Goal: Task Accomplishment & Management: Use online tool/utility

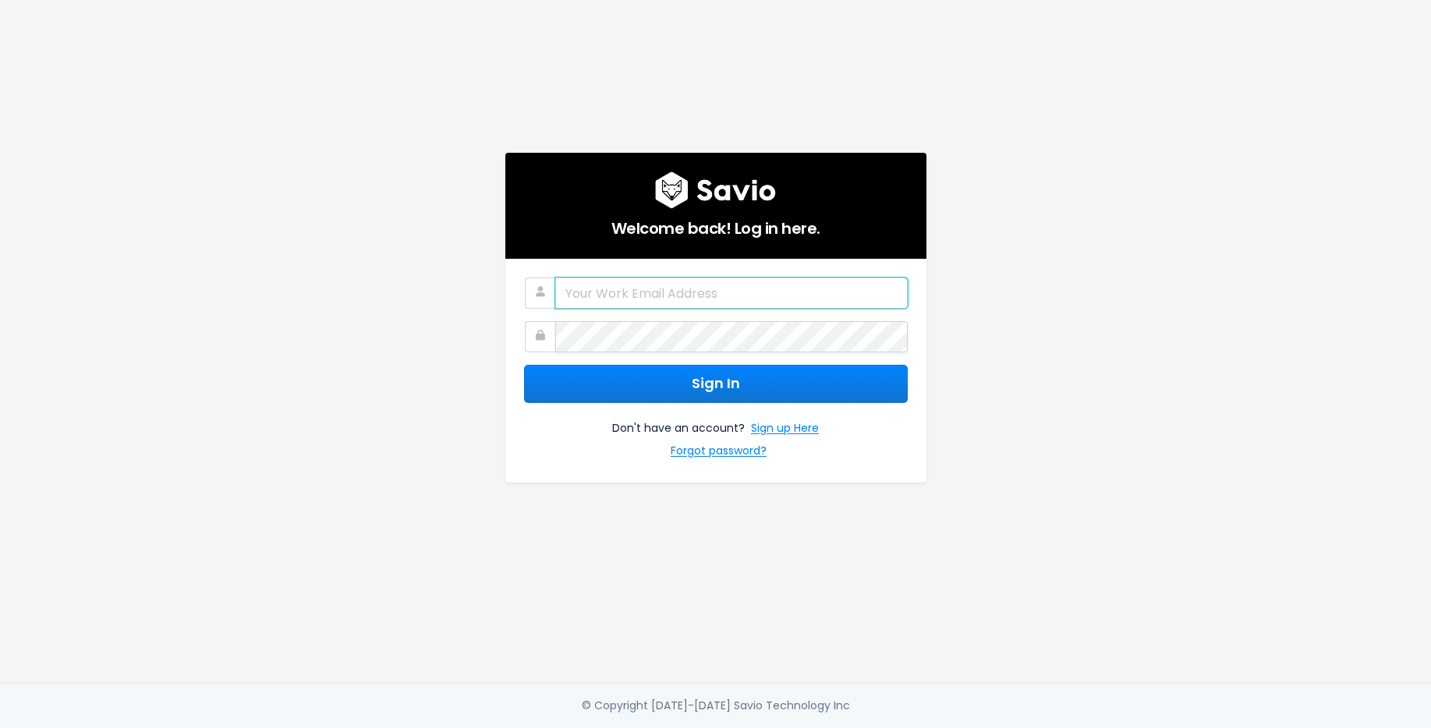
type input "erin.taylor@haulerhero.com"
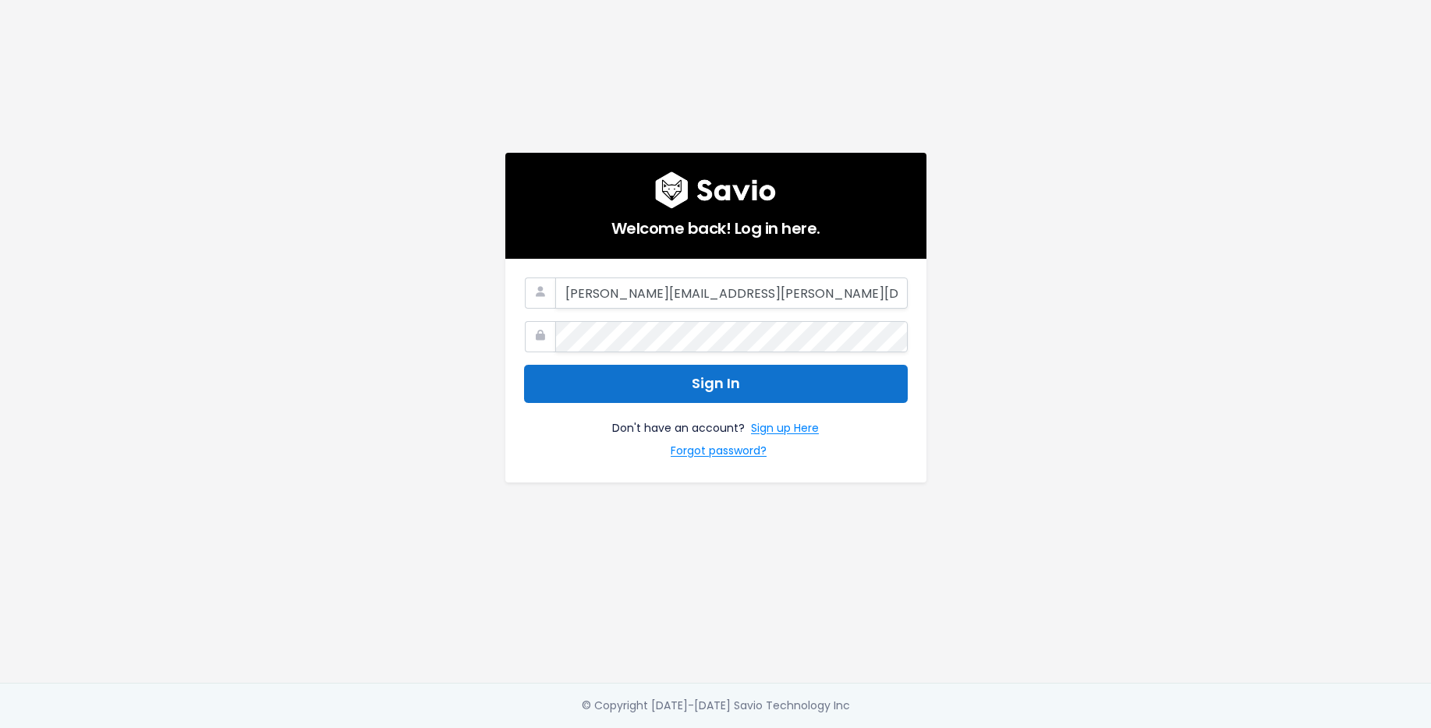
click at [672, 387] on button "Sign In" at bounding box center [716, 384] width 384 height 38
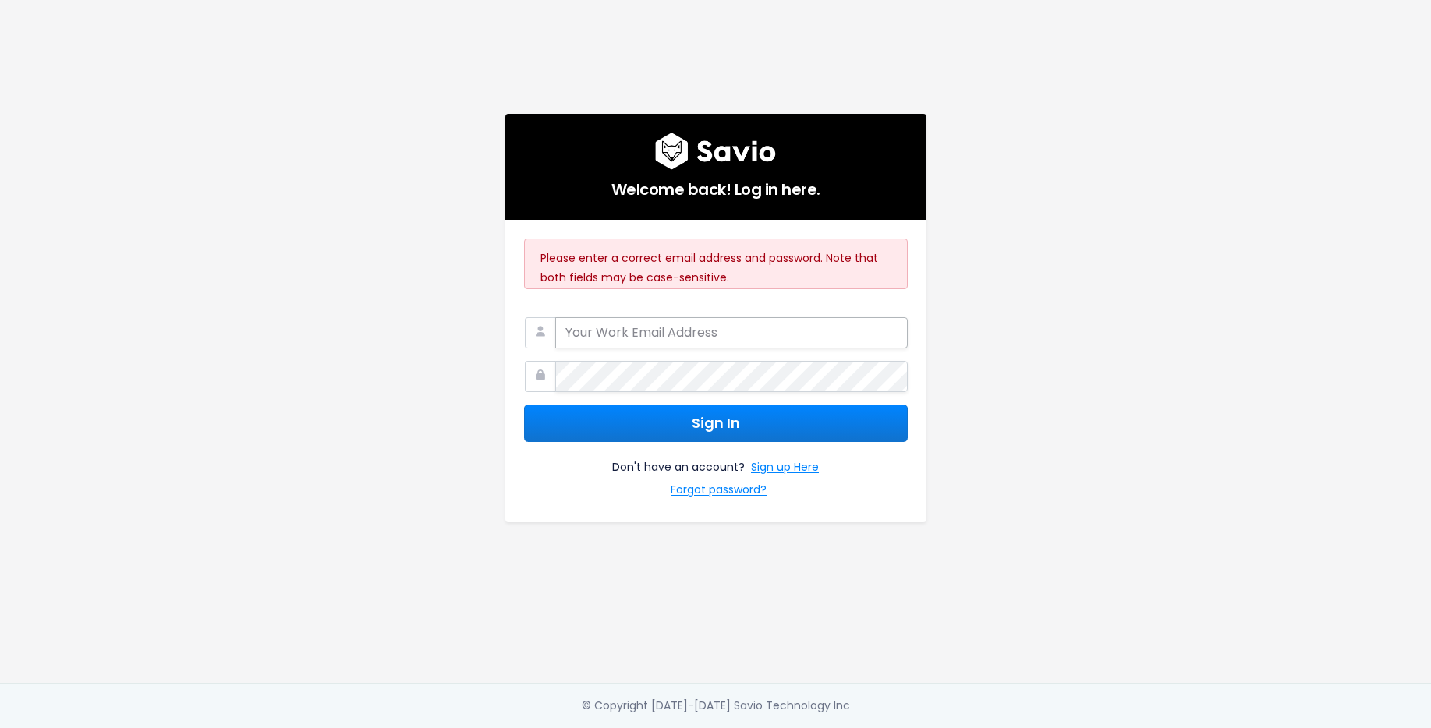
click at [689, 329] on input "email" at bounding box center [731, 332] width 352 height 31
type input "[PERSON_NAME][EMAIL_ADDRESS][PERSON_NAME][DOMAIN_NAME]"
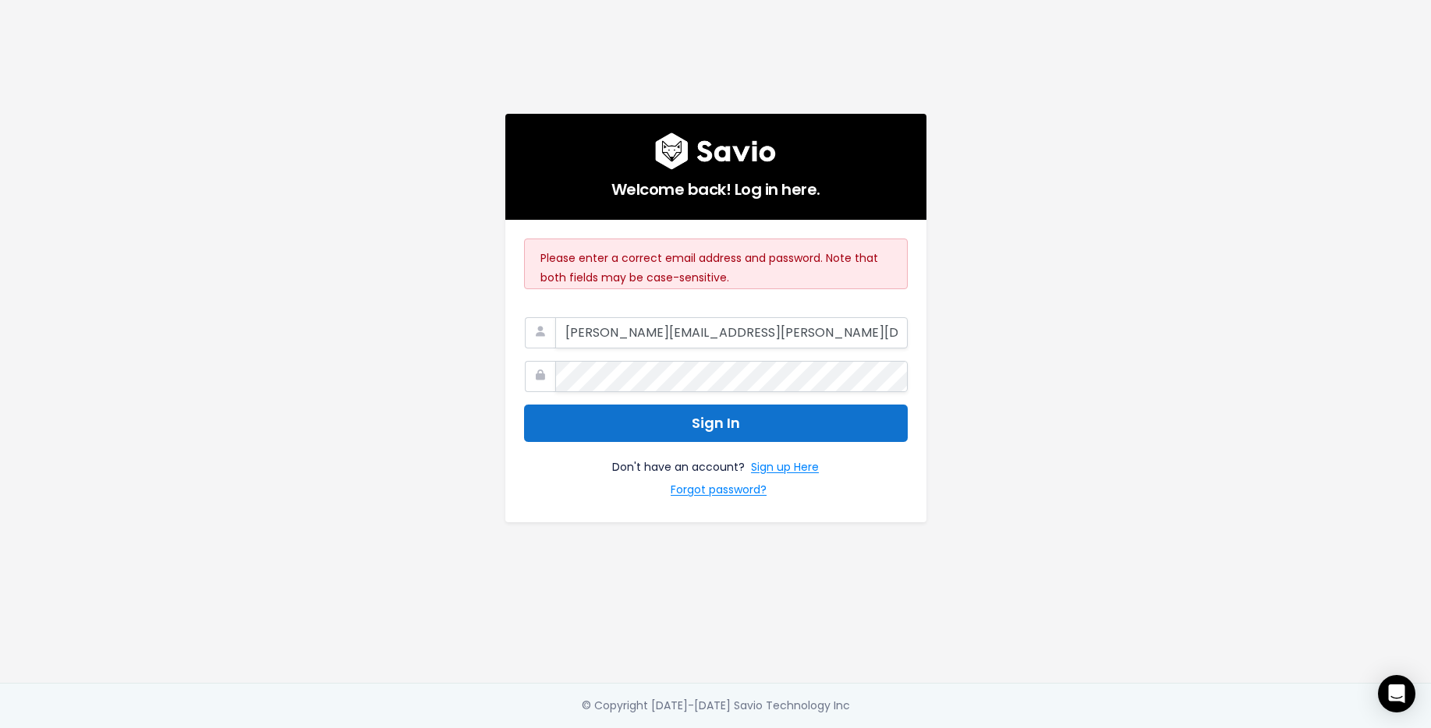
click at [746, 420] on button "Sign In" at bounding box center [716, 424] width 384 height 38
click at [375, 242] on div "Welcome back! Log in here. Please enter a correct email address and password. N…" at bounding box center [715, 341] width 889 height 683
click at [688, 349] on form "Sign In Don't have an account? Sign up Here Forgot password?" at bounding box center [716, 410] width 384 height 186
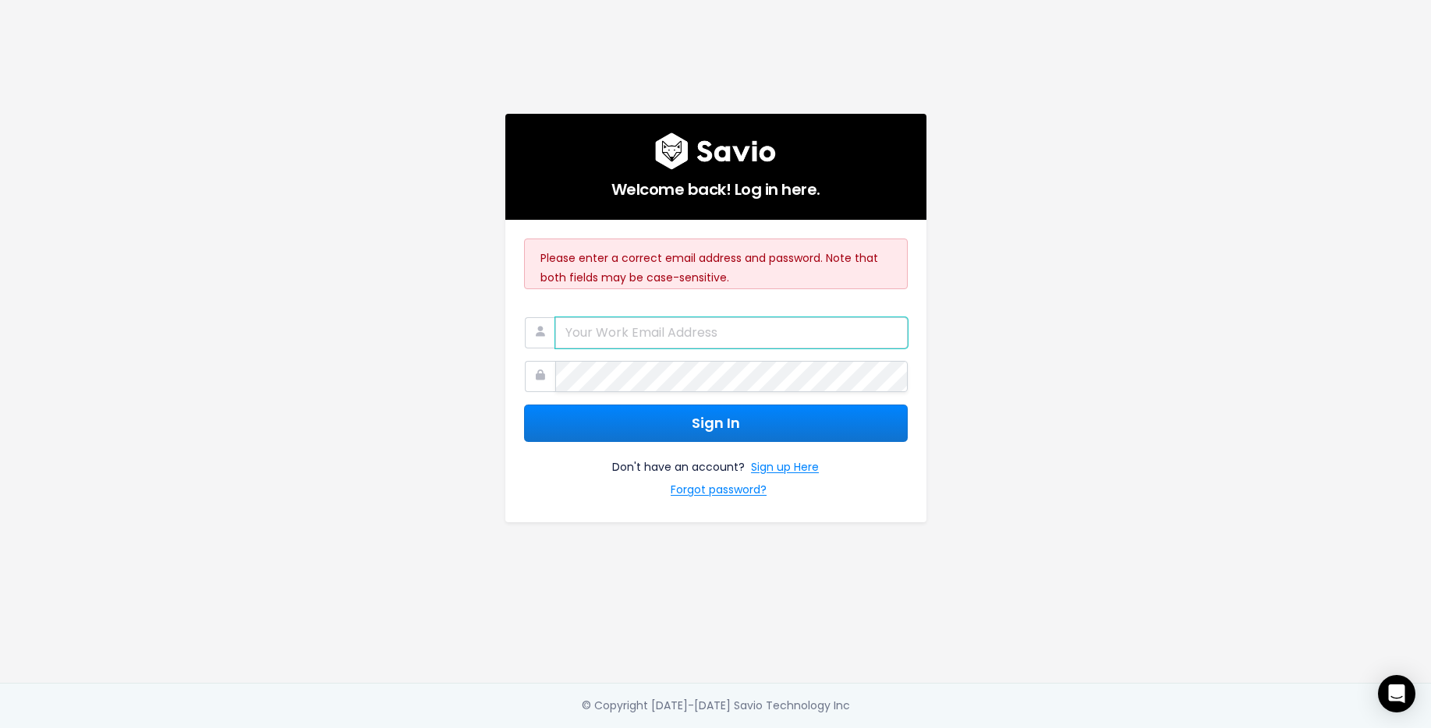
click at [692, 331] on input "email" at bounding box center [731, 332] width 352 height 31
type input "[PERSON_NAME][EMAIL_ADDRESS][PERSON_NAME][DOMAIN_NAME]"
click at [978, 395] on div "Welcome back! Log in here. Please enter a correct email address and password. N…" at bounding box center [715, 341] width 889 height 683
click at [743, 480] on link "Forgot password?" at bounding box center [719, 491] width 96 height 23
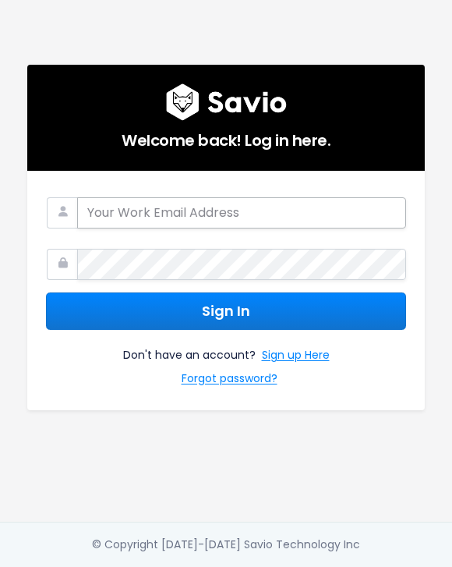
type input "[PERSON_NAME][EMAIL_ADDRESS][PERSON_NAME][DOMAIN_NAME]"
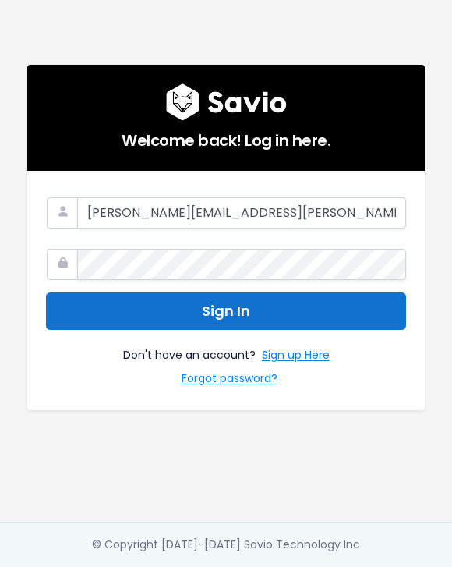
click at [200, 292] on button "Sign In" at bounding box center [226, 311] width 360 height 38
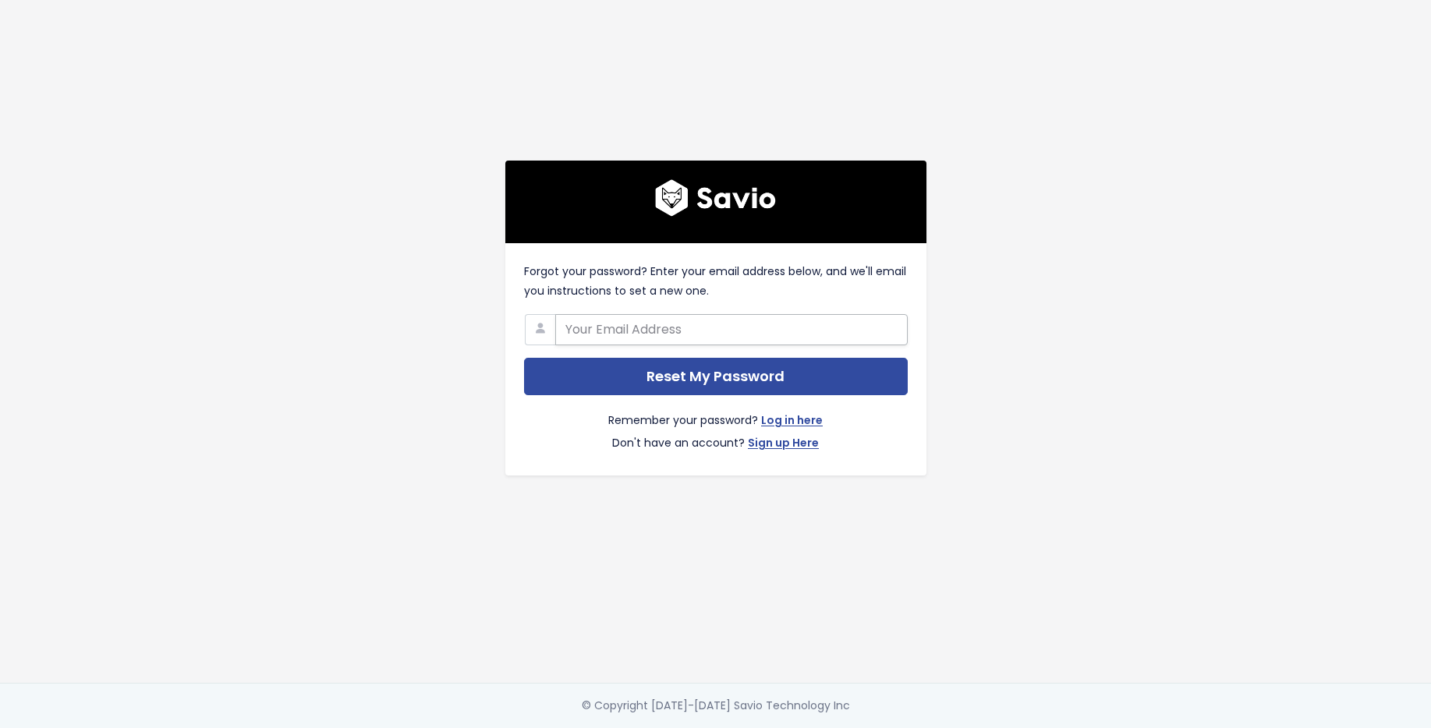
click at [724, 333] on input "text" at bounding box center [731, 329] width 352 height 31
type input "erin.taylor@haulerhero.com"
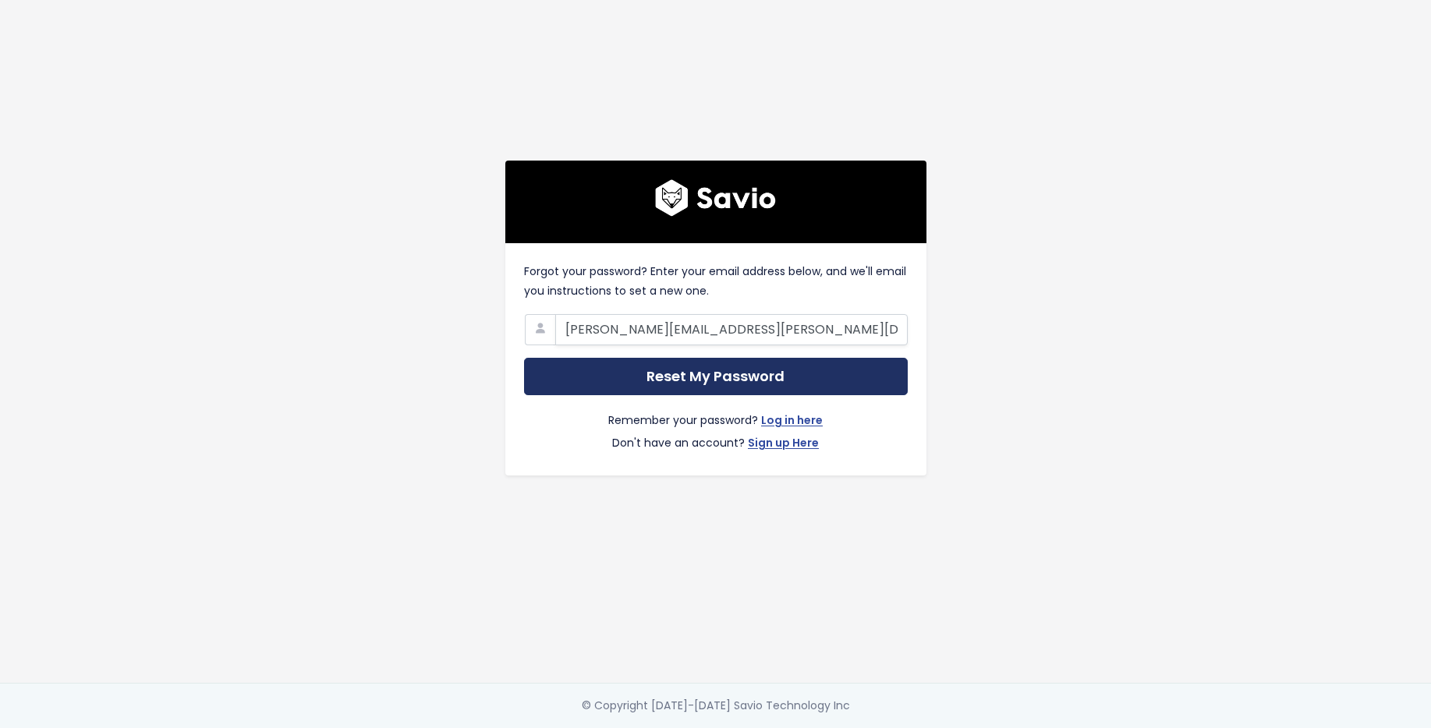
click at [726, 373] on input "Reset My Password" at bounding box center [716, 377] width 384 height 38
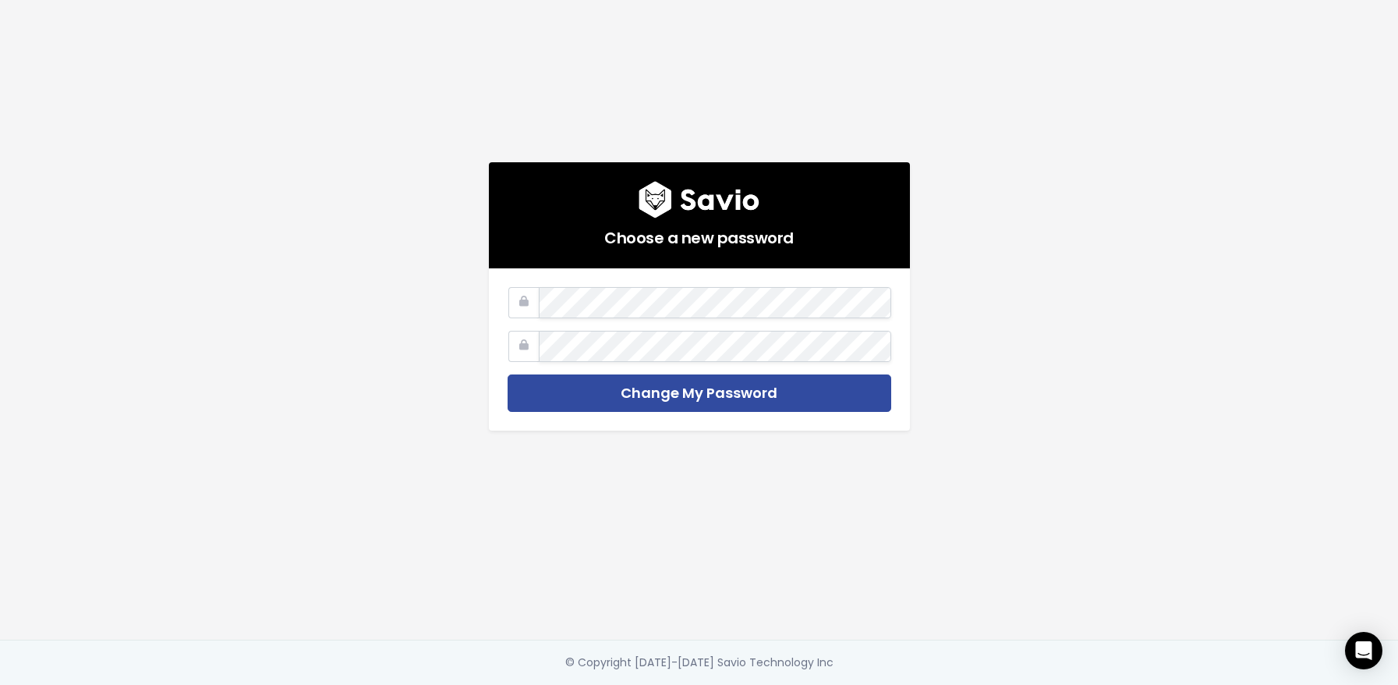
click at [460, 330] on div "Choose a new password Change My Password" at bounding box center [699, 319] width 889 height 639
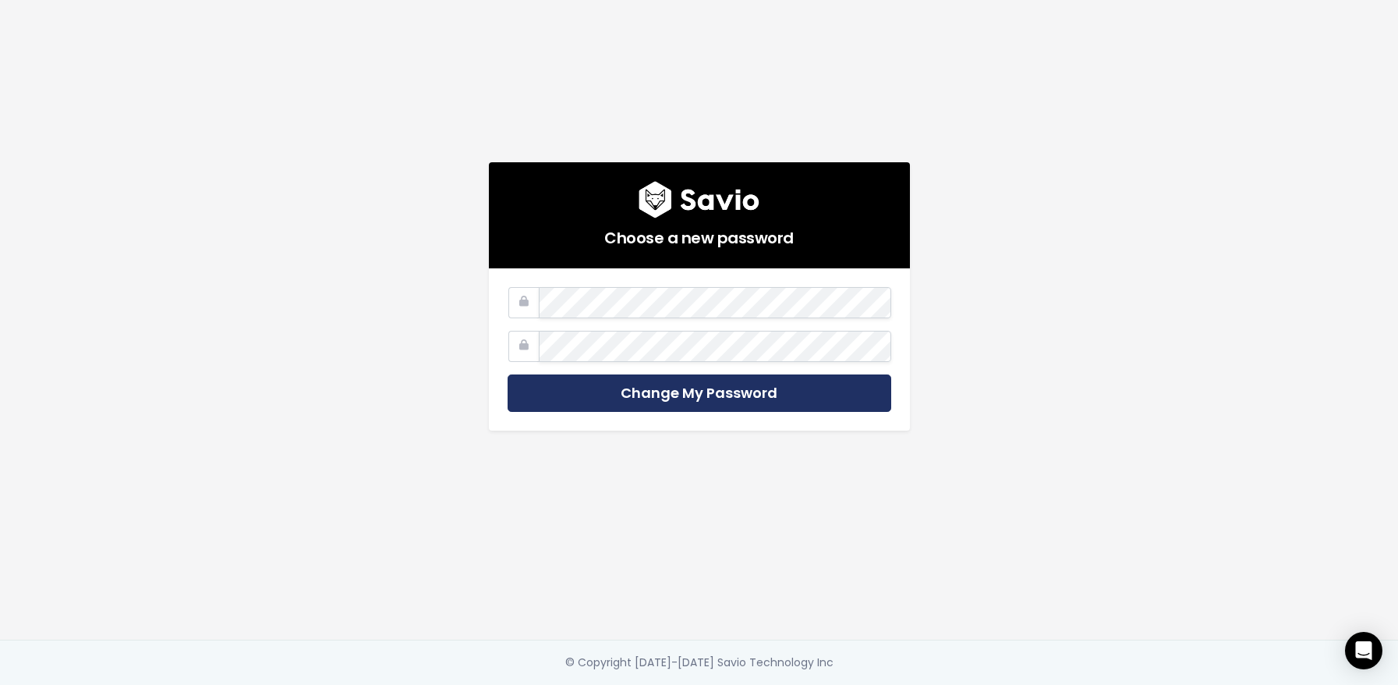
click at [591, 374] on input "Change My Password" at bounding box center [700, 393] width 384 height 38
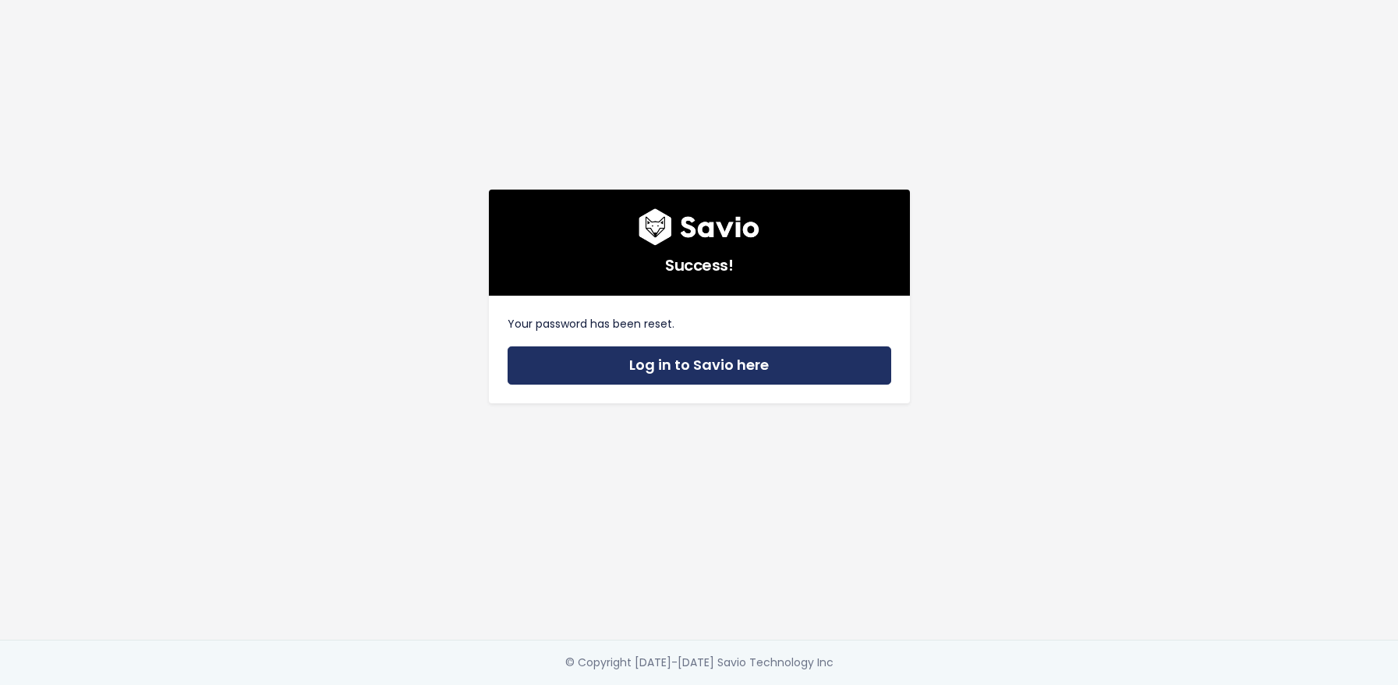
click at [736, 372] on link "Log in to Savio here" at bounding box center [700, 365] width 384 height 38
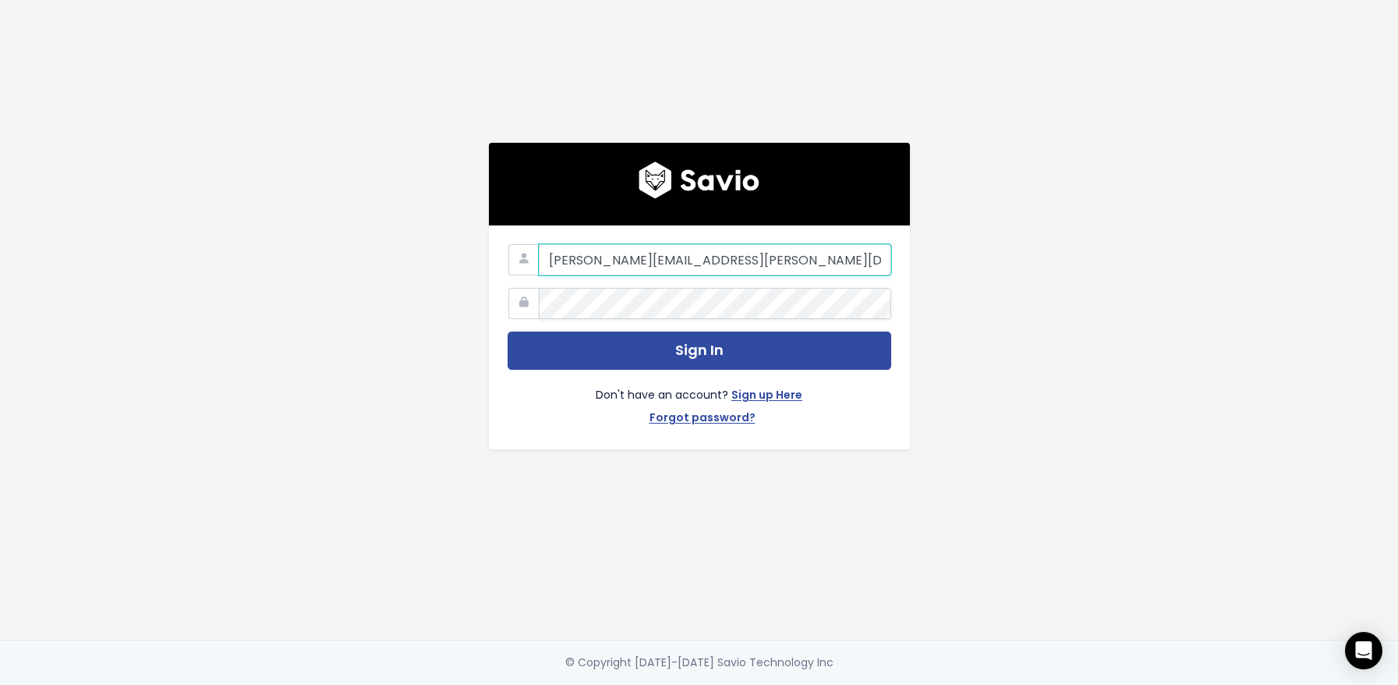
type input "[PERSON_NAME][EMAIL_ADDRESS][PERSON_NAME][DOMAIN_NAME]"
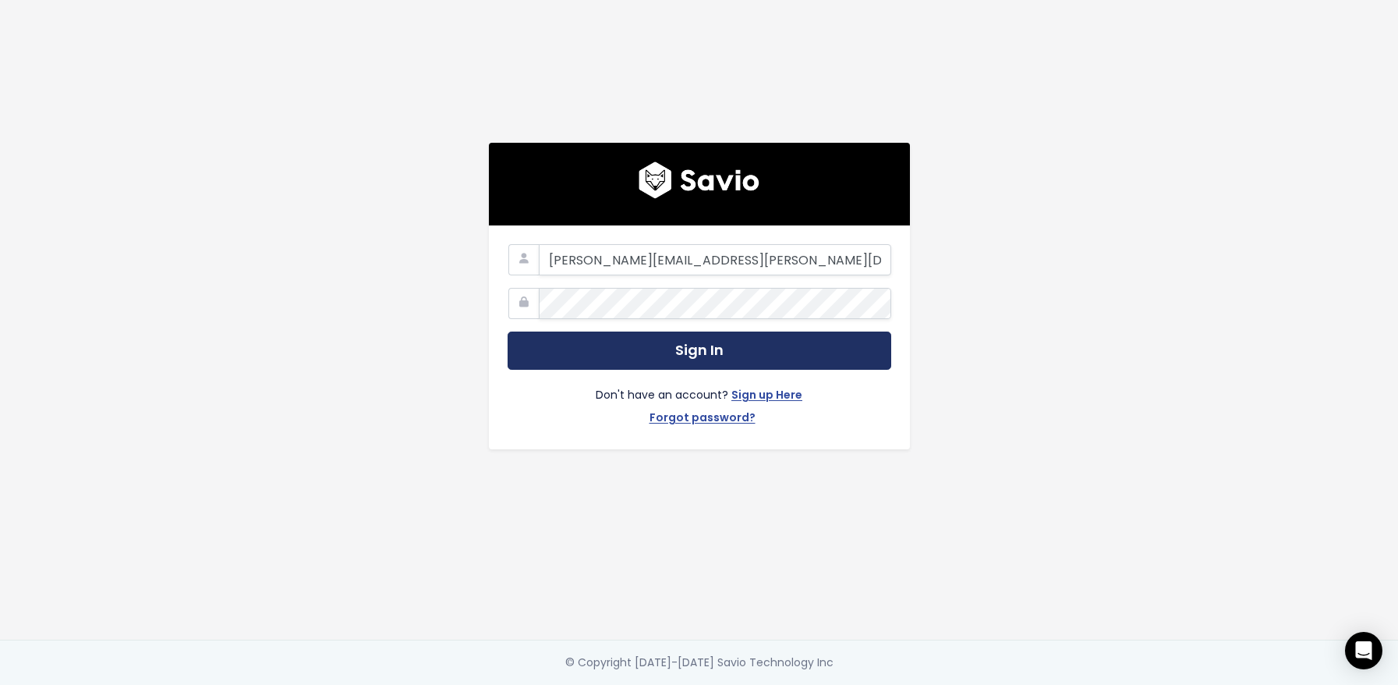
click at [536, 342] on button "Sign In" at bounding box center [700, 350] width 384 height 38
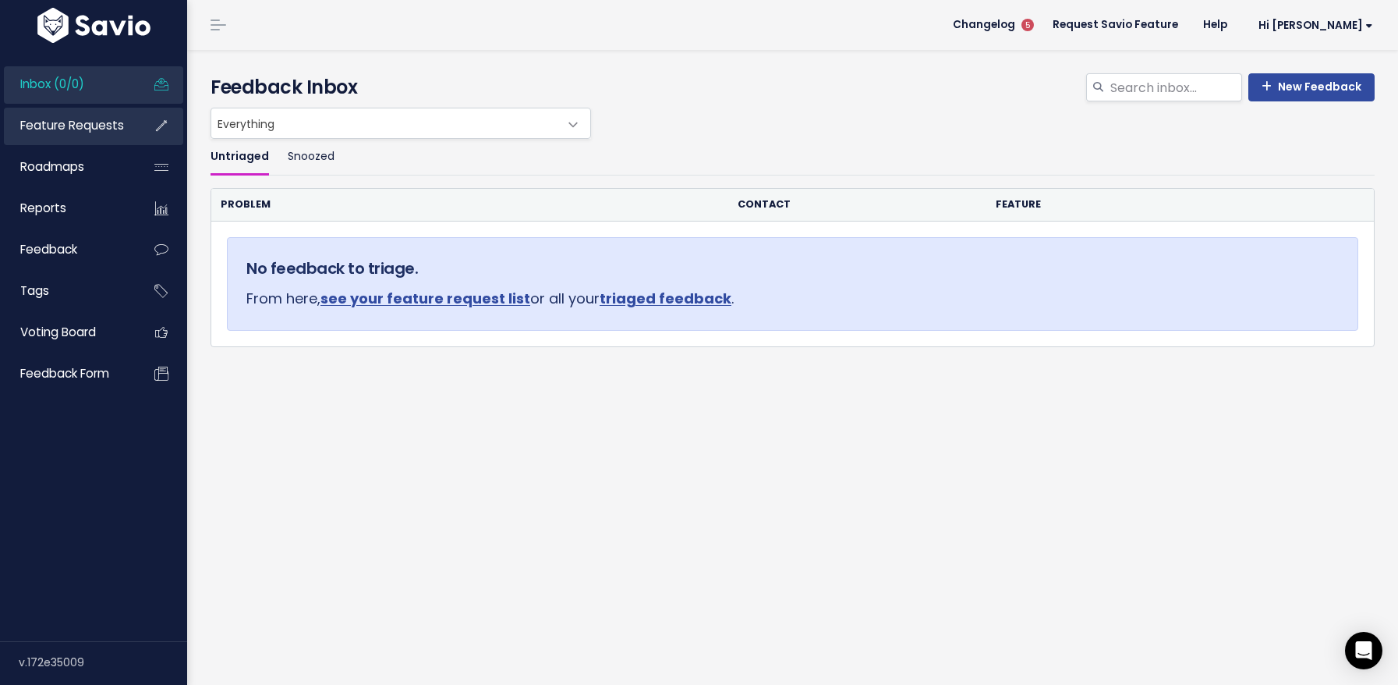
click at [80, 129] on span "Feature Requests" at bounding box center [72, 125] width 104 height 16
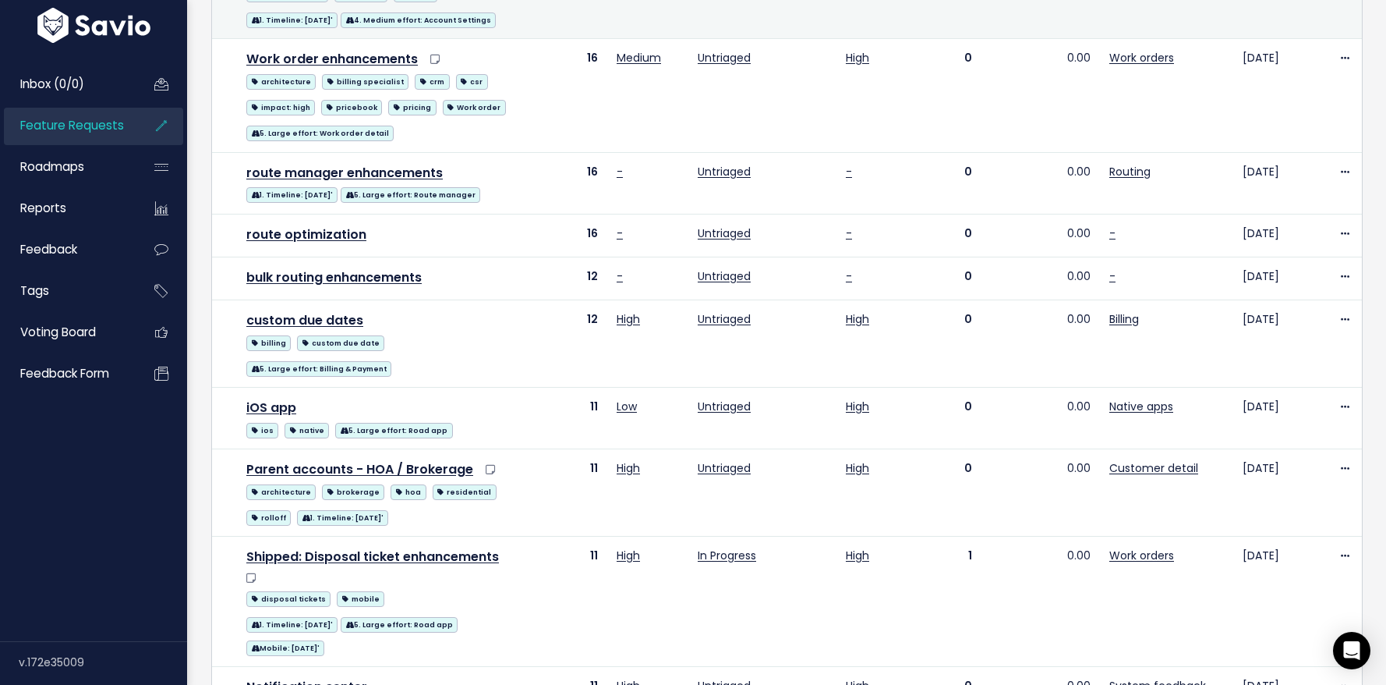
scroll to position [1299, 0]
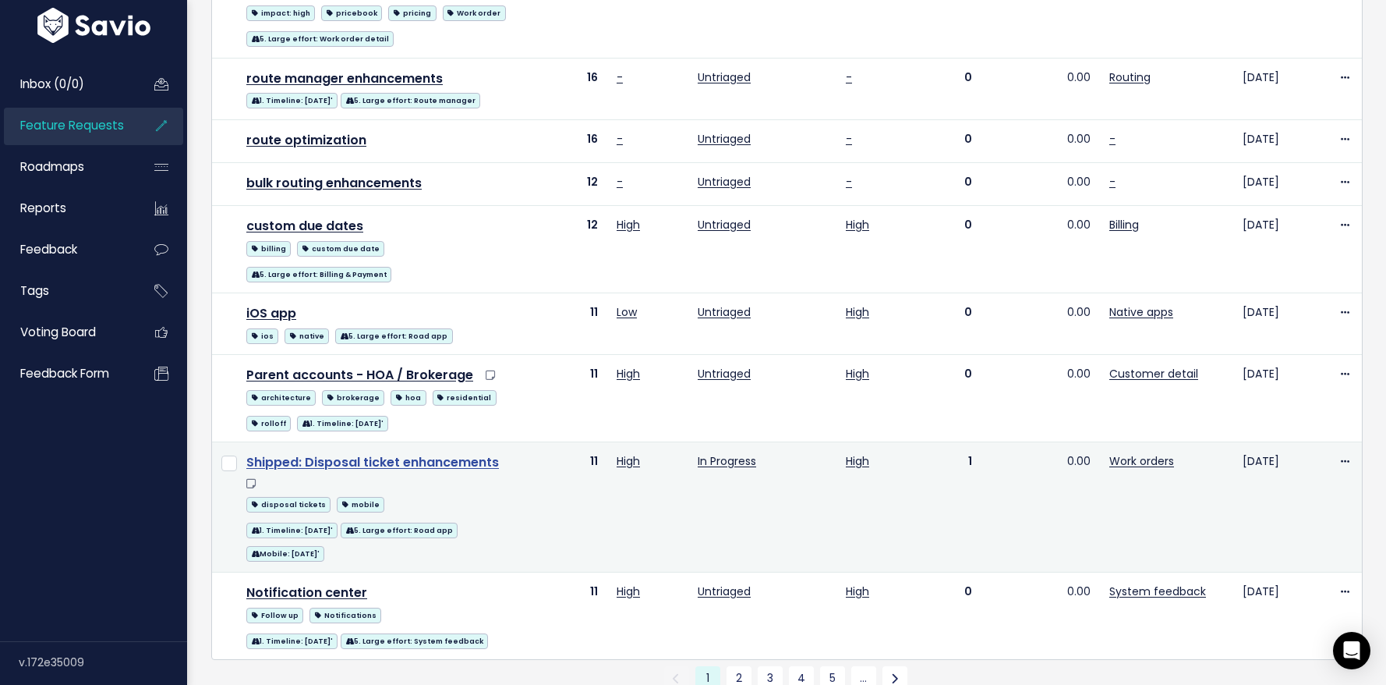
click at [436, 453] on link "Shipped: Disposal ticket enhancements" at bounding box center [372, 462] width 253 height 18
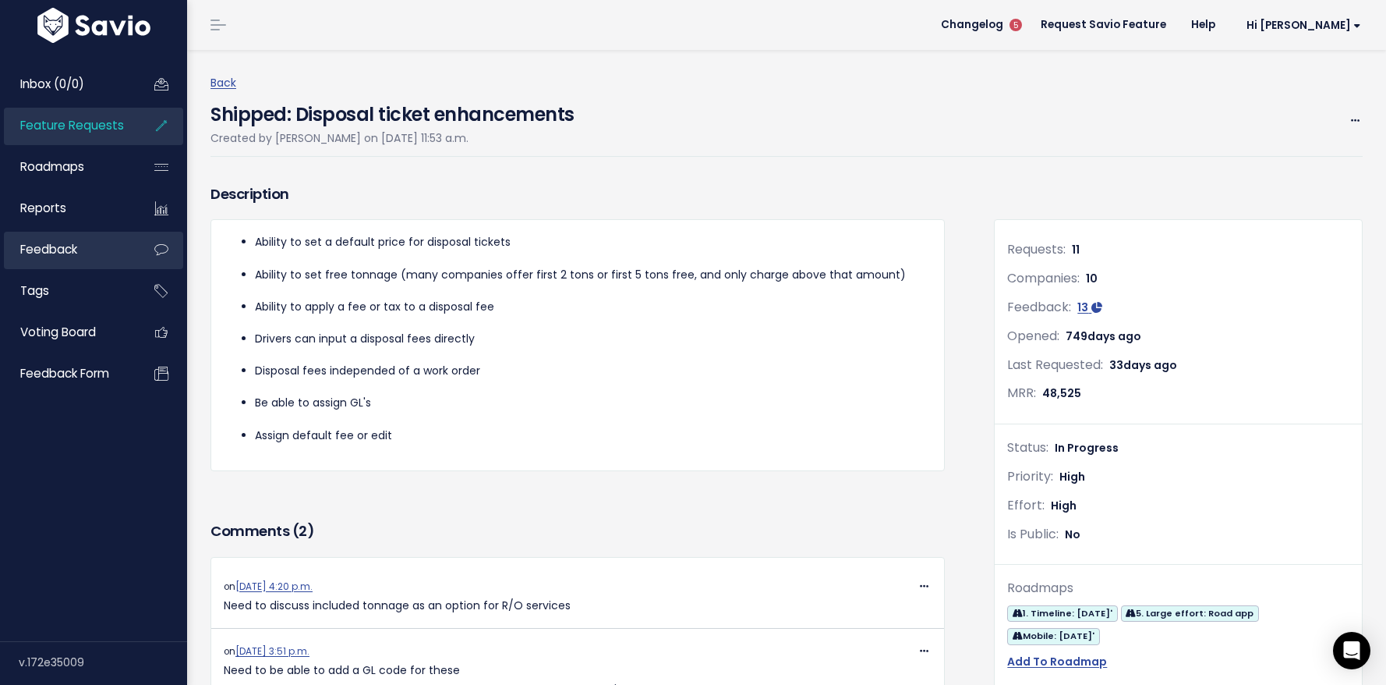
click at [64, 260] on link "Feedback" at bounding box center [67, 250] width 126 height 36
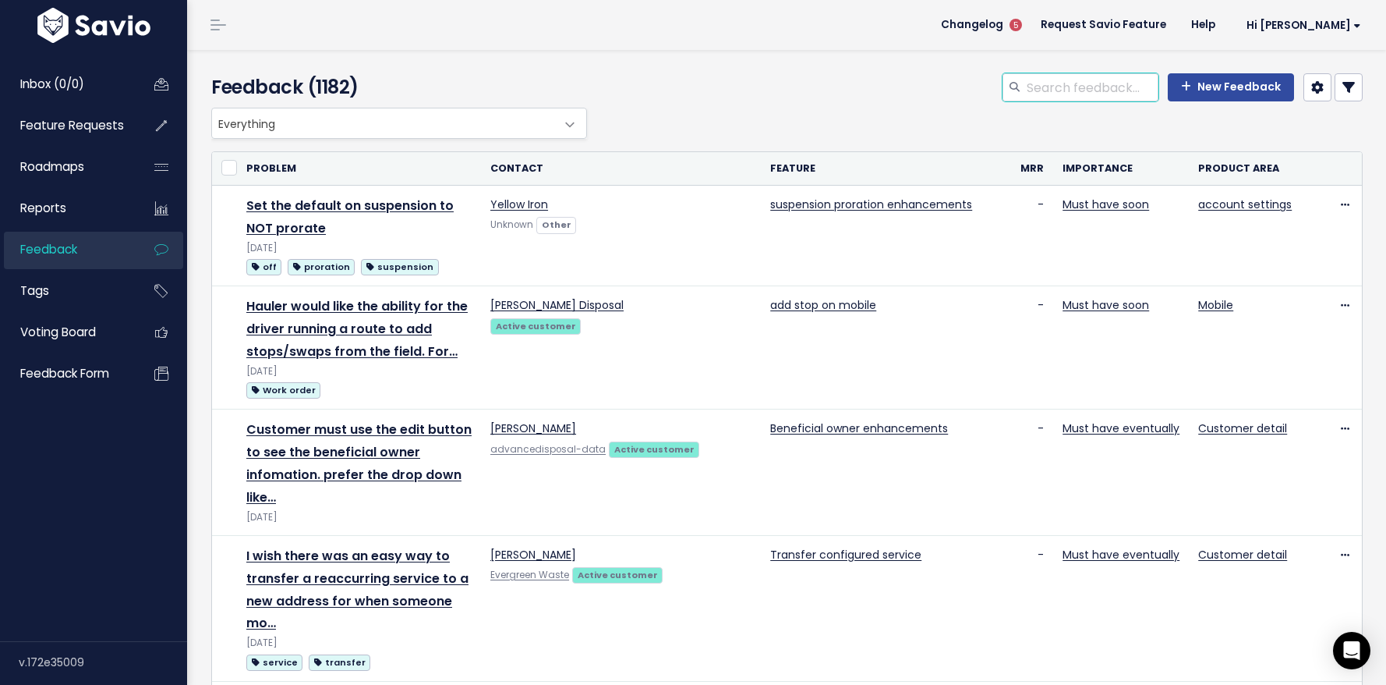
click at [1081, 94] on input "search" at bounding box center [1091, 87] width 133 height 28
type input "[PERSON_NAME]"
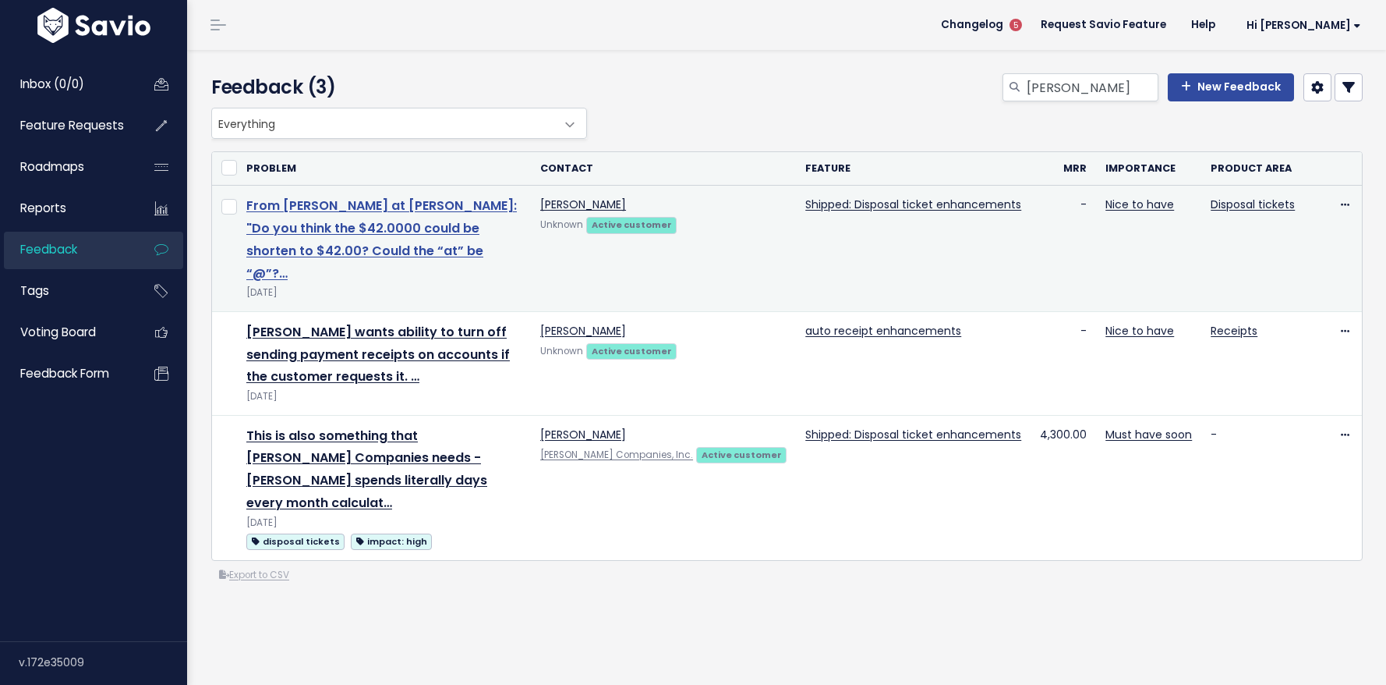
click at [512, 221] on link "From [PERSON_NAME] at [PERSON_NAME]: "Do you think the $42.0000 could be shorte…" at bounding box center [381, 238] width 271 height 85
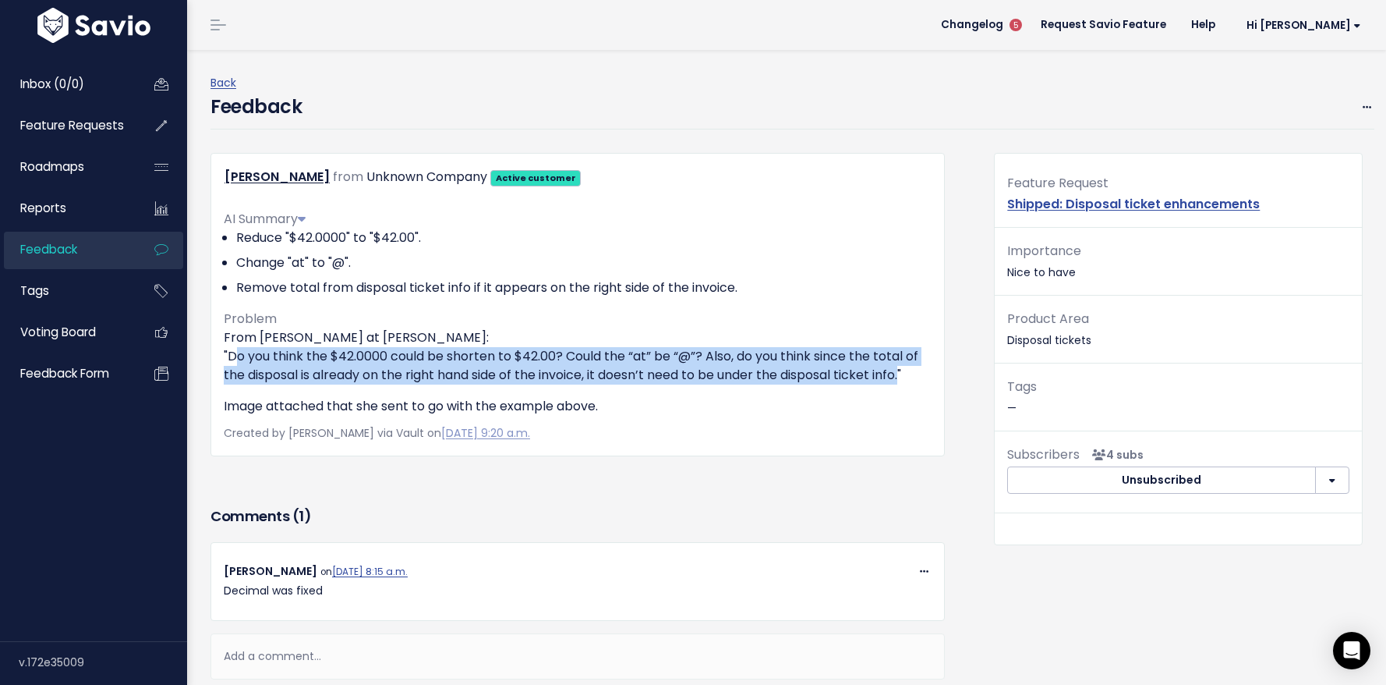
drag, startPoint x: 227, startPoint y: 359, endPoint x: 897, endPoint y: 375, distance: 670.7
click at [904, 375] on p "From [PERSON_NAME] at [PERSON_NAME]: "Do you think the $42.0000 could be shorte…" at bounding box center [578, 356] width 708 height 56
copy p "Do you think the $42.0000 could be shorten to $42.00? Could the “at” be “@”? Al…"
